Goal: Task Accomplishment & Management: Manage account settings

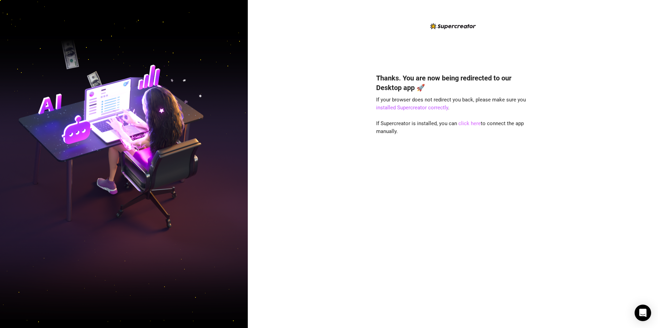
click at [468, 123] on link "click here" at bounding box center [469, 123] width 22 height 6
click at [466, 124] on link "click here" at bounding box center [469, 123] width 22 height 6
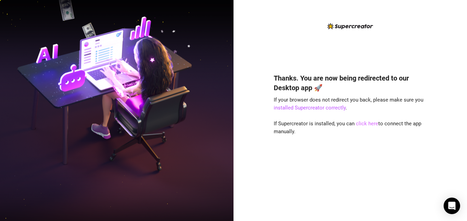
click at [371, 123] on link "click here" at bounding box center [367, 123] width 22 height 6
click at [361, 123] on link "click here" at bounding box center [367, 123] width 22 height 6
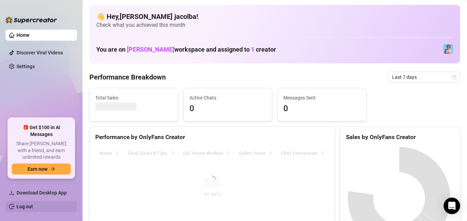
click at [33, 207] on link "Log out" at bounding box center [25, 207] width 17 height 6
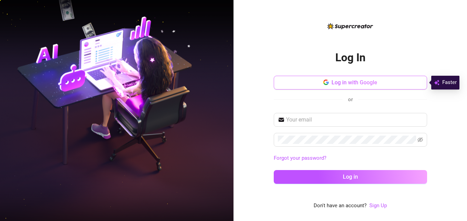
click at [373, 80] on span "Log in with Google" at bounding box center [355, 82] width 46 height 7
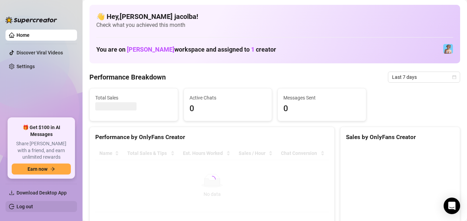
click at [18, 206] on link "Log out" at bounding box center [25, 207] width 17 height 6
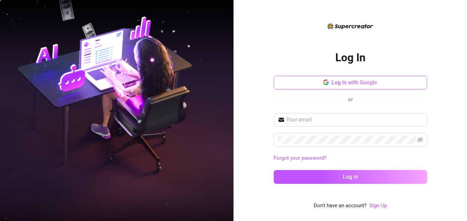
click at [365, 82] on span "Log in with Google" at bounding box center [355, 82] width 46 height 7
